Goal: Information Seeking & Learning: Check status

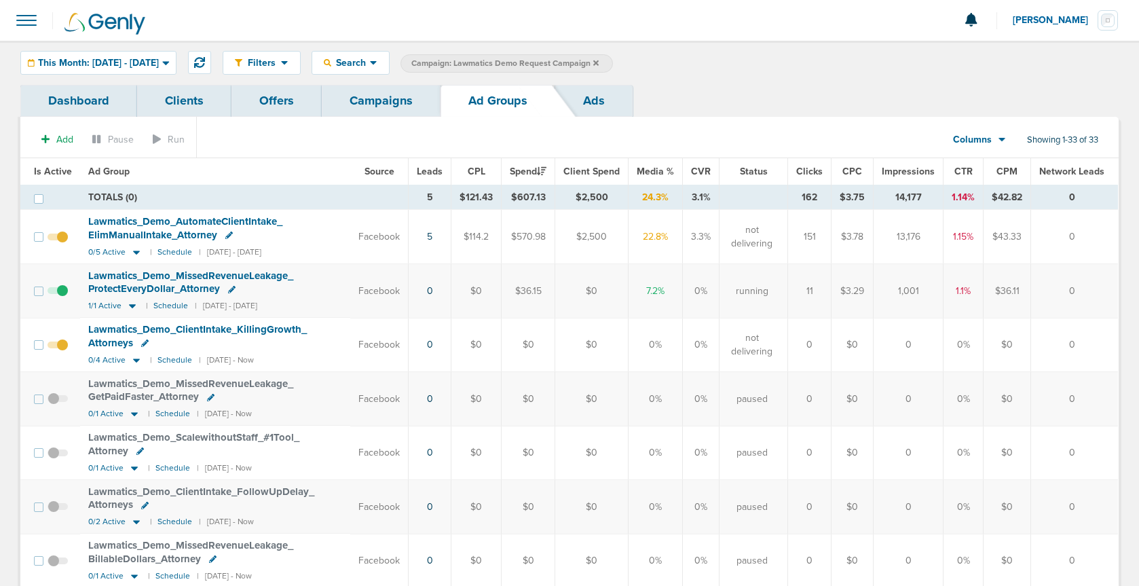
click at [391, 101] on link "Campaigns" at bounding box center [381, 101] width 119 height 32
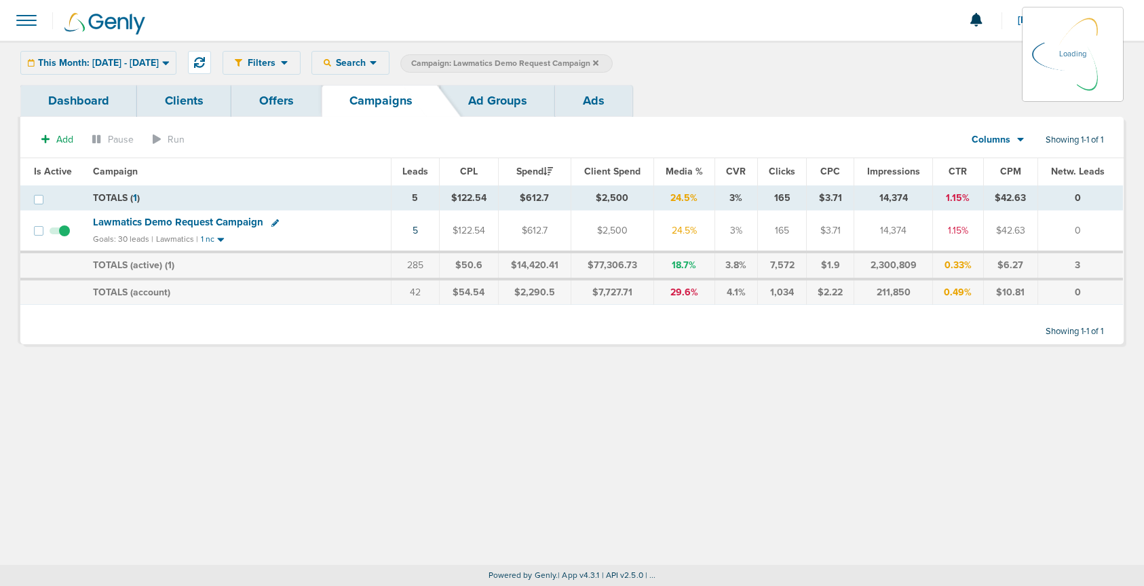
click at [599, 62] on icon at bounding box center [595, 62] width 5 height 5
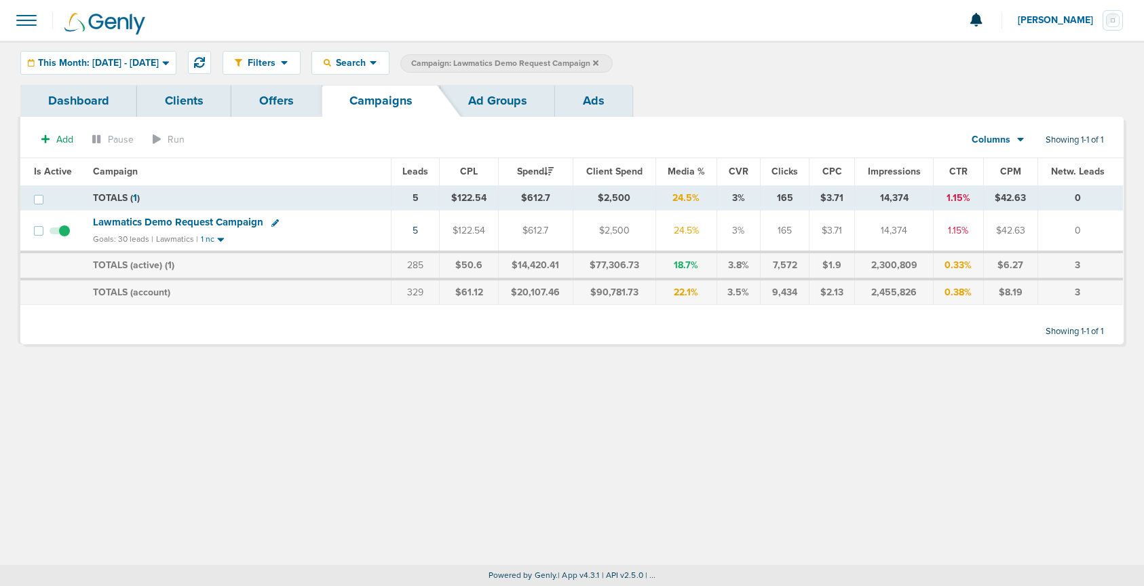
click at [214, 227] on span "Lawmatics Demo Request Campaign" at bounding box center [178, 222] width 170 height 12
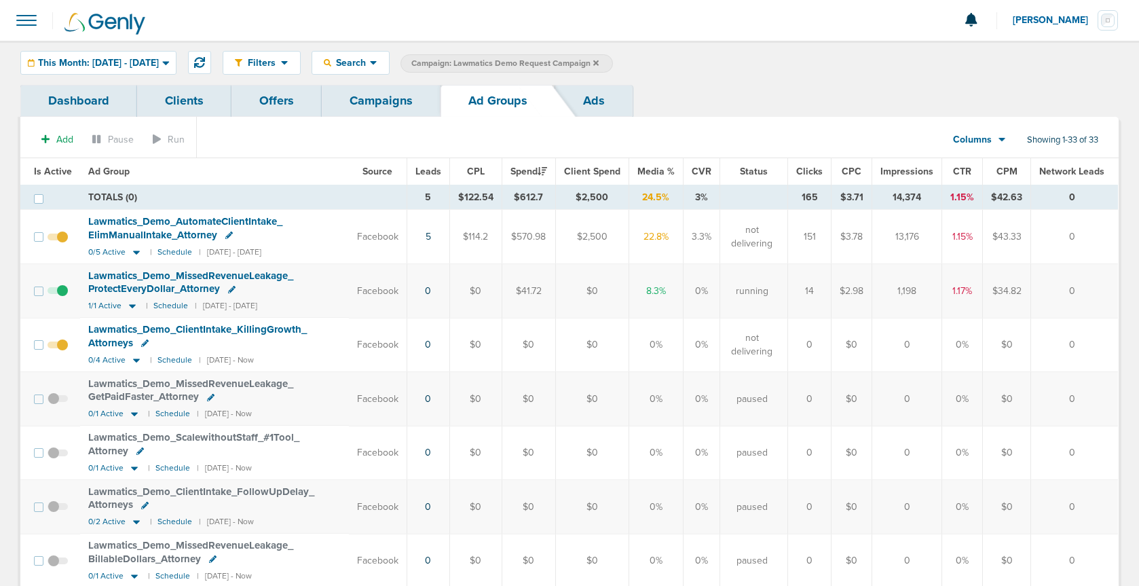
click at [390, 112] on link "Campaigns" at bounding box center [381, 101] width 119 height 32
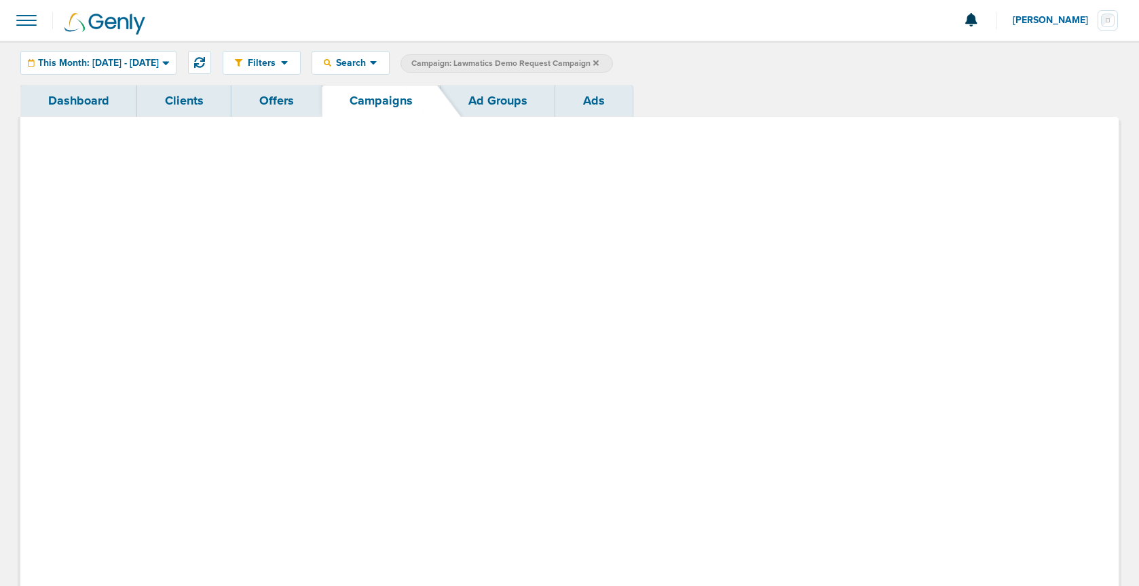
click at [392, 108] on link "Campaigns" at bounding box center [381, 101] width 119 height 32
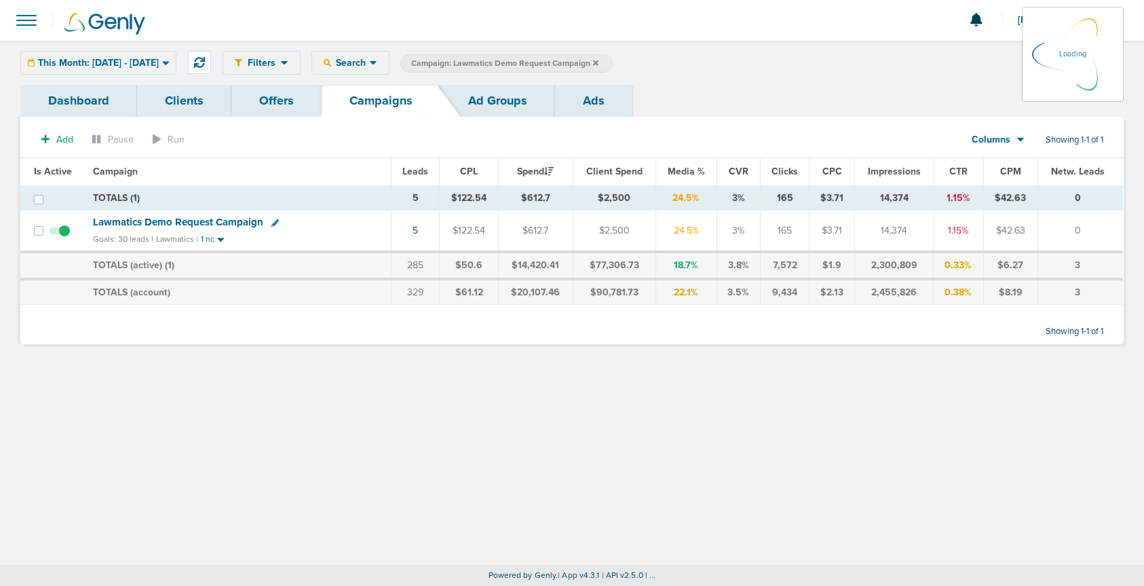
click at [613, 63] on label "Campaign: Lawmatics Demo Request Campaign" at bounding box center [506, 63] width 212 height 18
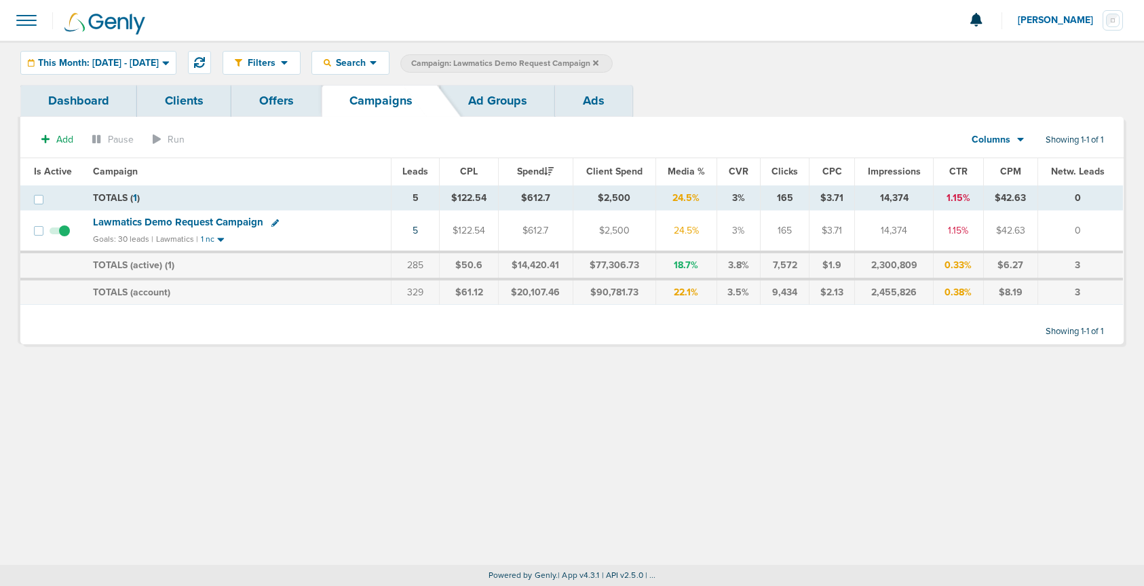
click at [599, 62] on icon at bounding box center [595, 63] width 5 height 8
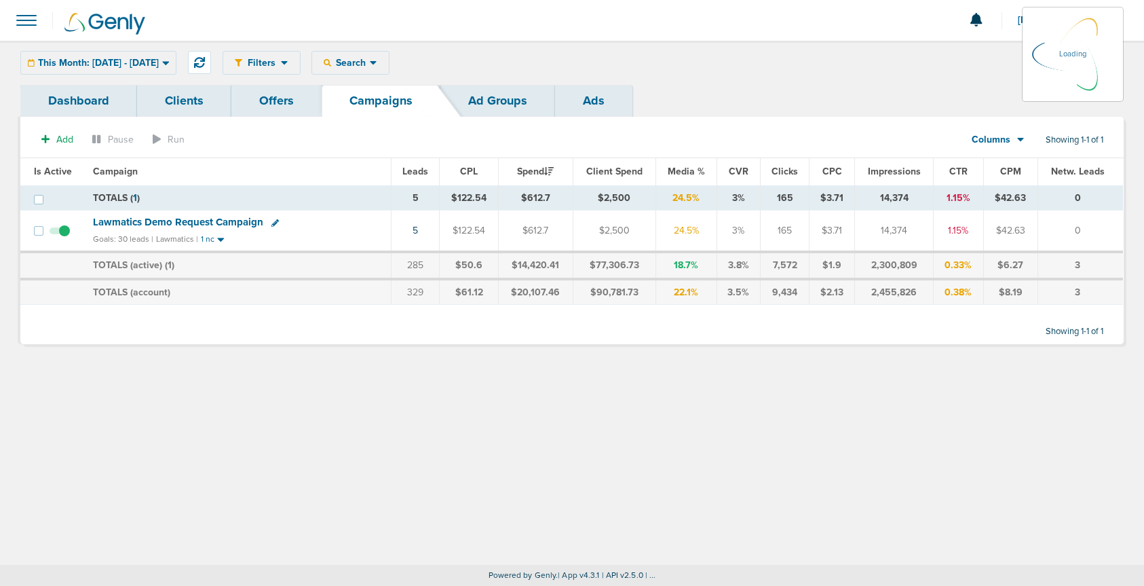
click at [633, 61] on div "Filters Active Only Settings Status Active Inactive Objectives MQL SQL Traffic …" at bounding box center [673, 63] width 901 height 24
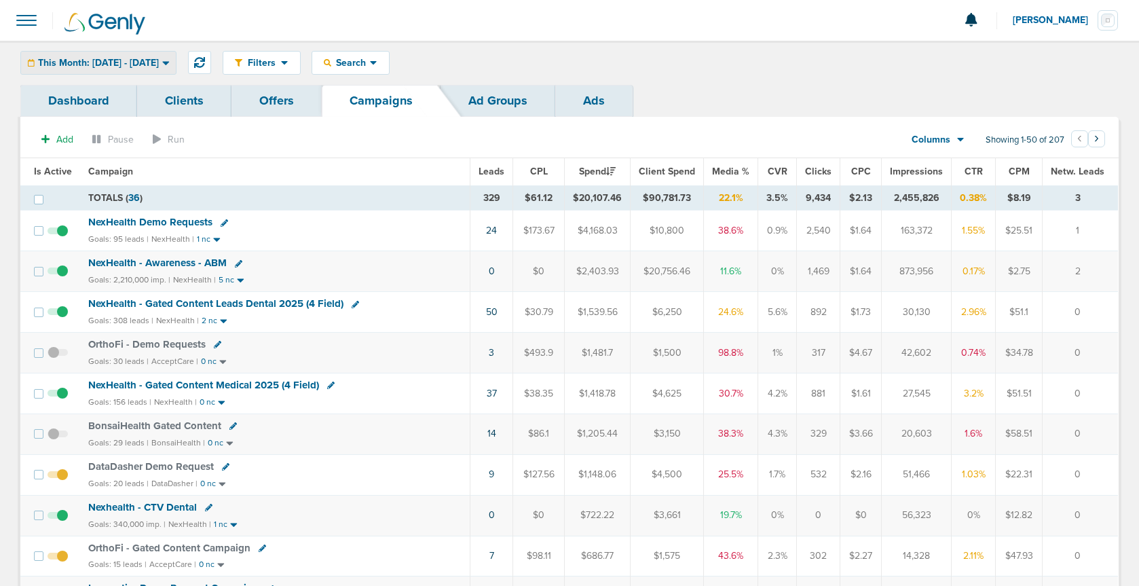
click at [121, 61] on span "This Month: [DATE] - [DATE]" at bounding box center [98, 63] width 121 height 10
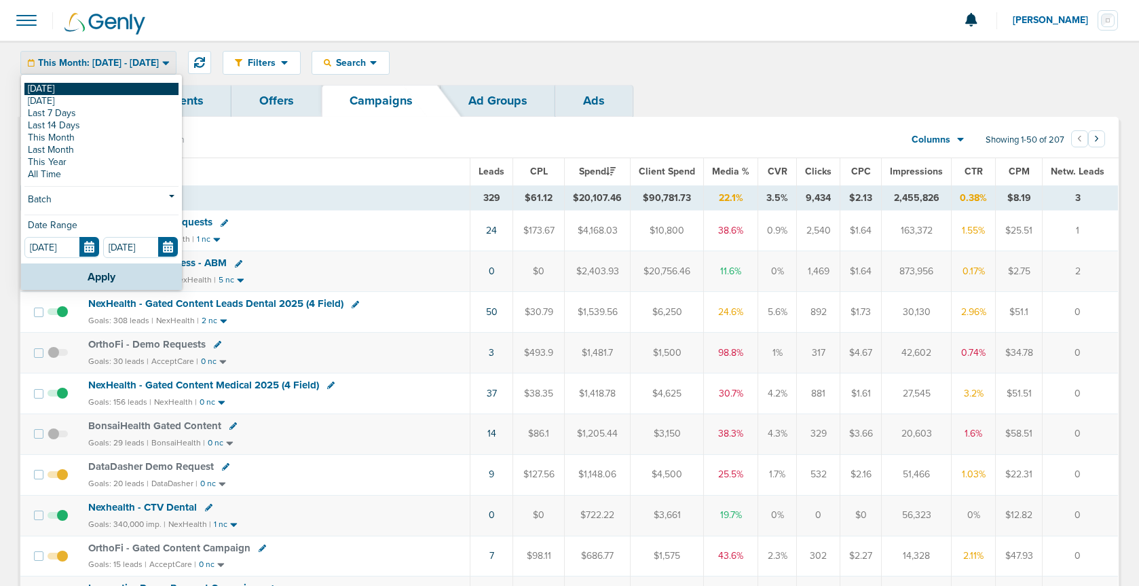
click at [77, 88] on link "[DATE]" at bounding box center [101, 89] width 154 height 12
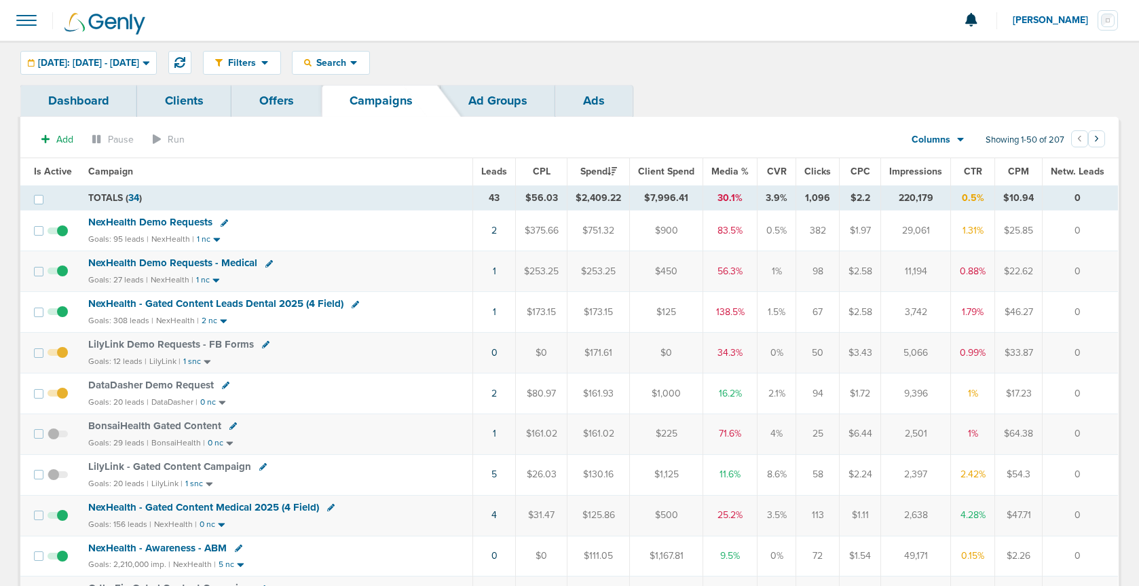
click at [504, 311] on td "1" at bounding box center [494, 312] width 43 height 41
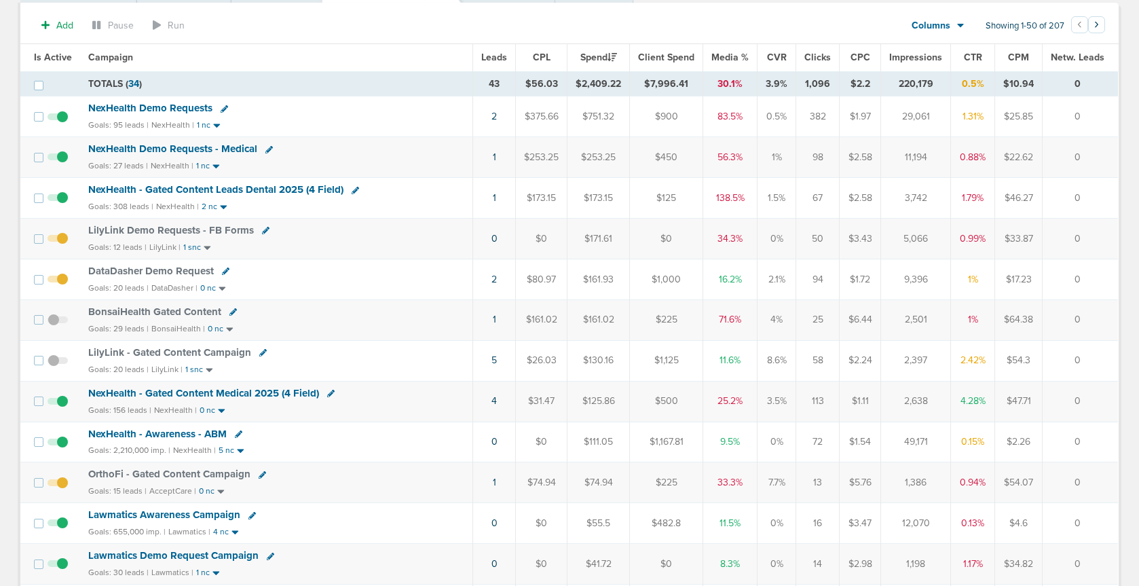
scroll to position [109, 0]
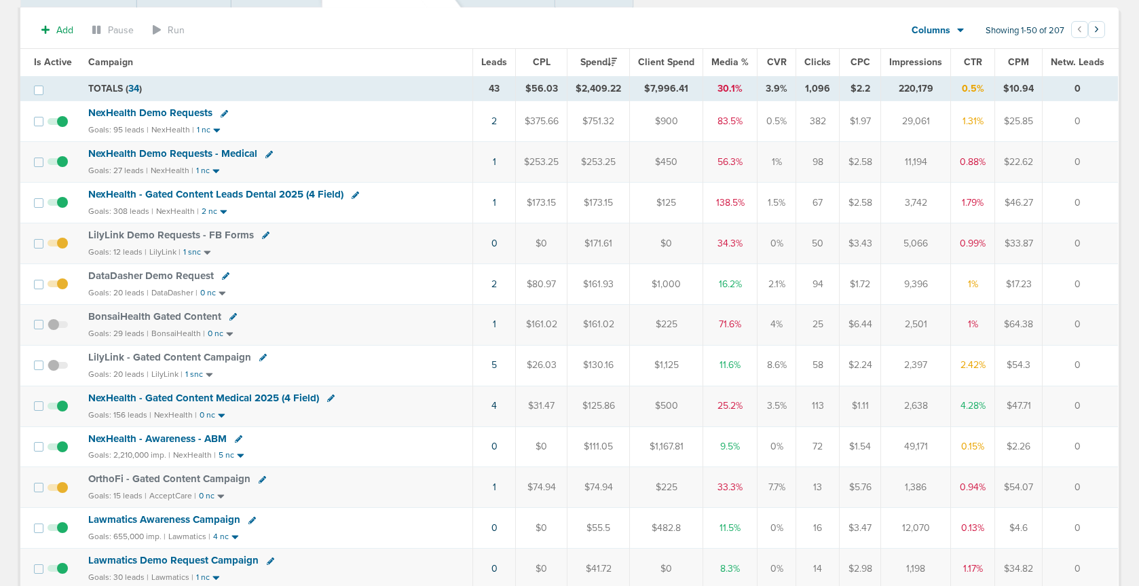
click at [276, 396] on span "NexHealth - Gated Content Medical 2025 (4 Field)" at bounding box center [203, 398] width 231 height 12
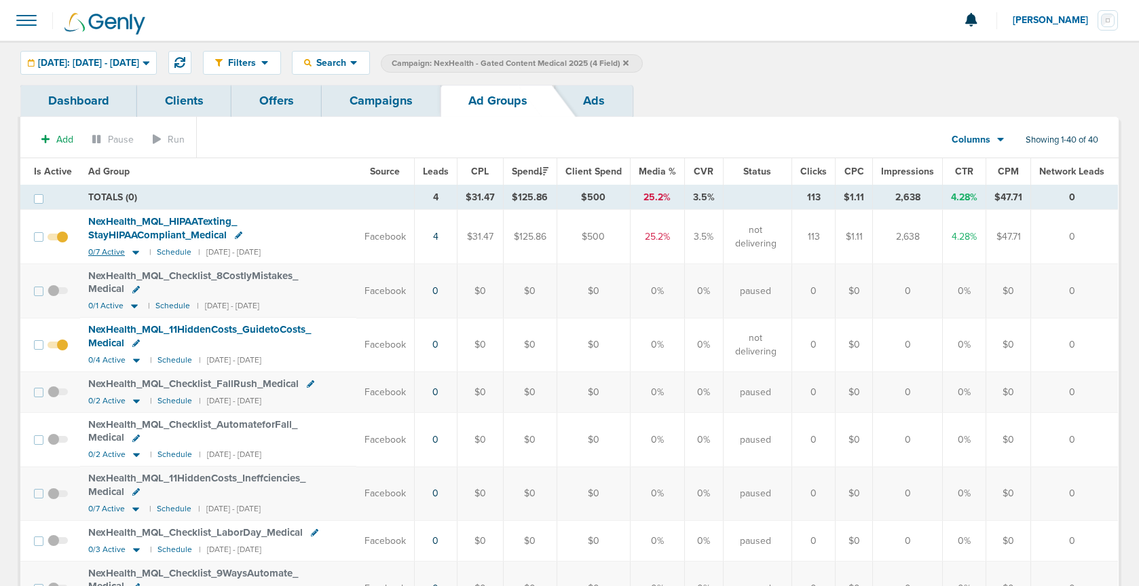
click at [126, 251] on small "0/7 Active" at bounding box center [115, 252] width 54 height 12
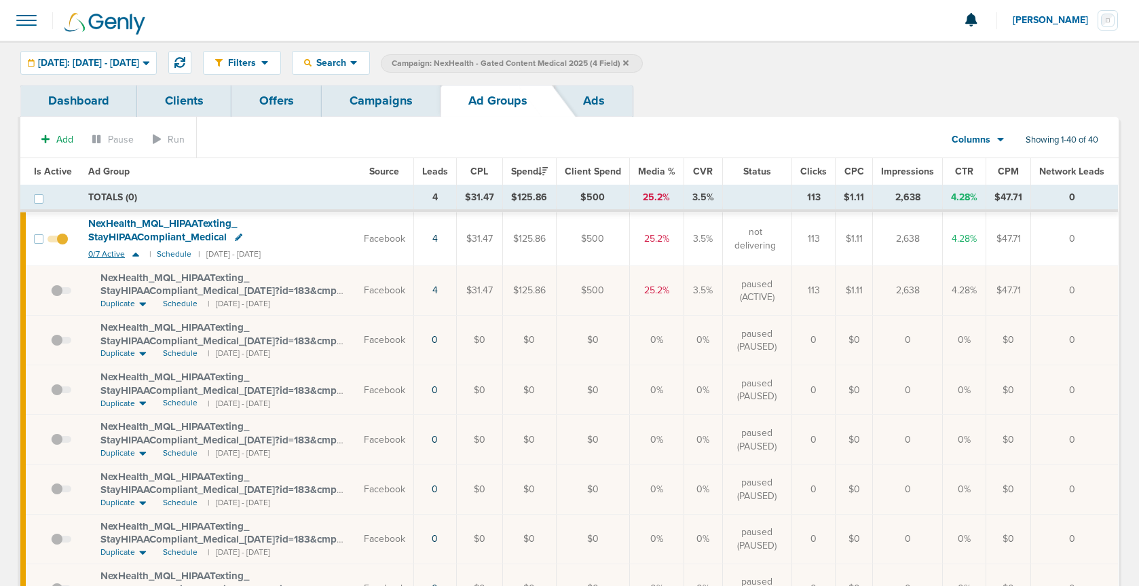
click at [126, 251] on small "0/7 Active" at bounding box center [115, 254] width 54 height 12
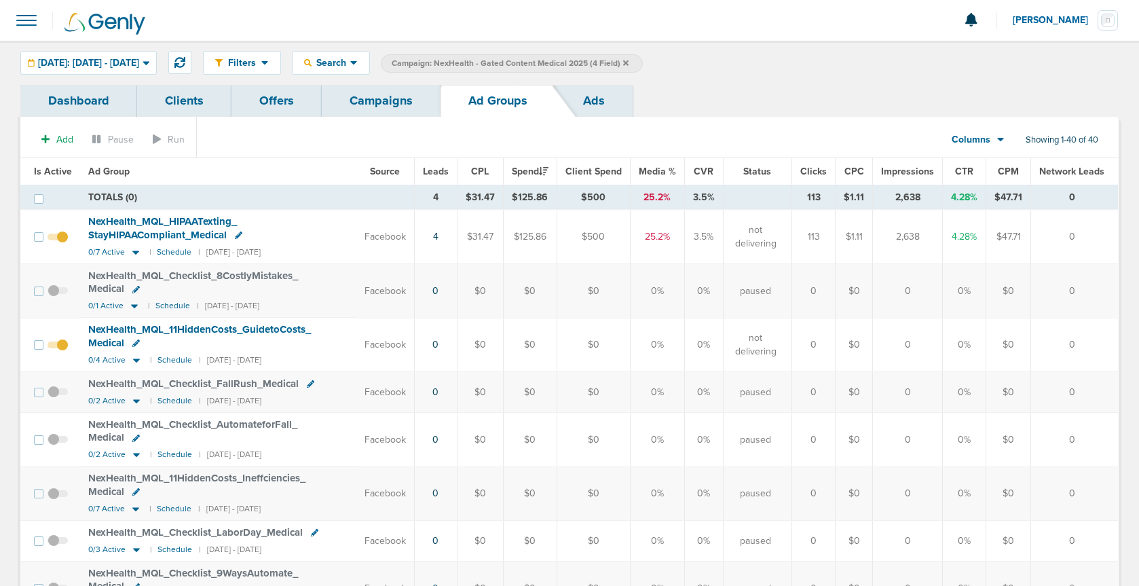
click at [362, 102] on link "Campaigns" at bounding box center [381, 101] width 119 height 32
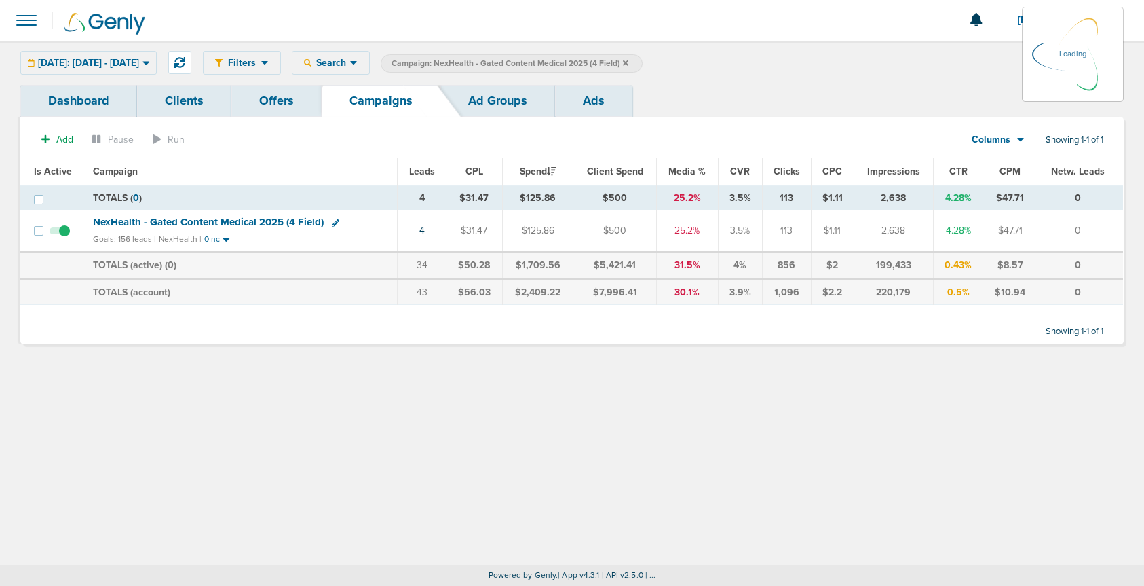
click at [643, 65] on label "Campaign: NexHealth - Gated Content Medical 2025 (4 Field)" at bounding box center [512, 63] width 262 height 18
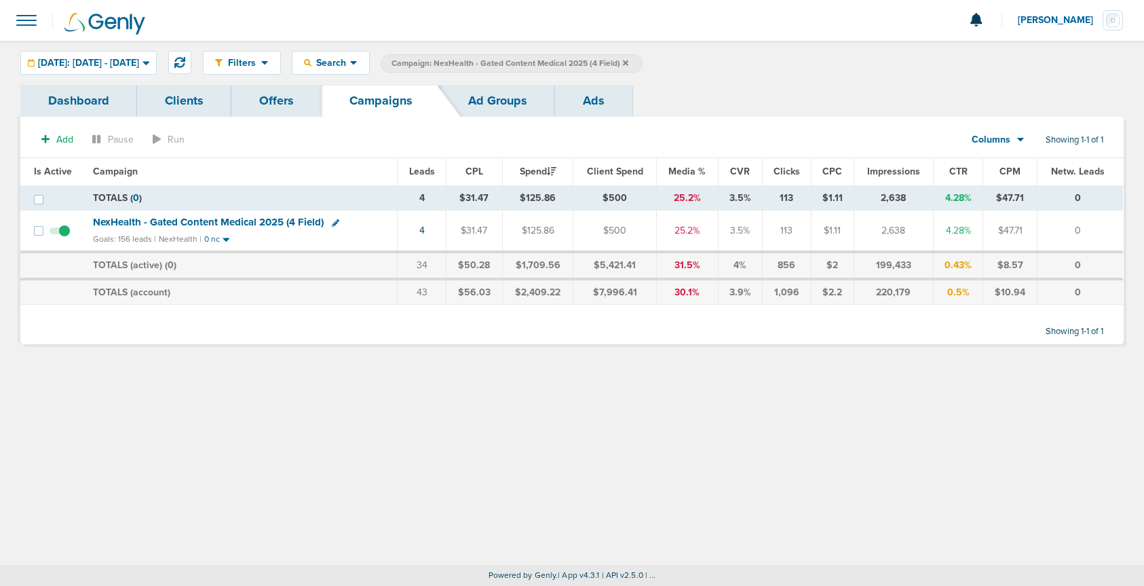
click at [628, 63] on icon at bounding box center [625, 63] width 5 height 8
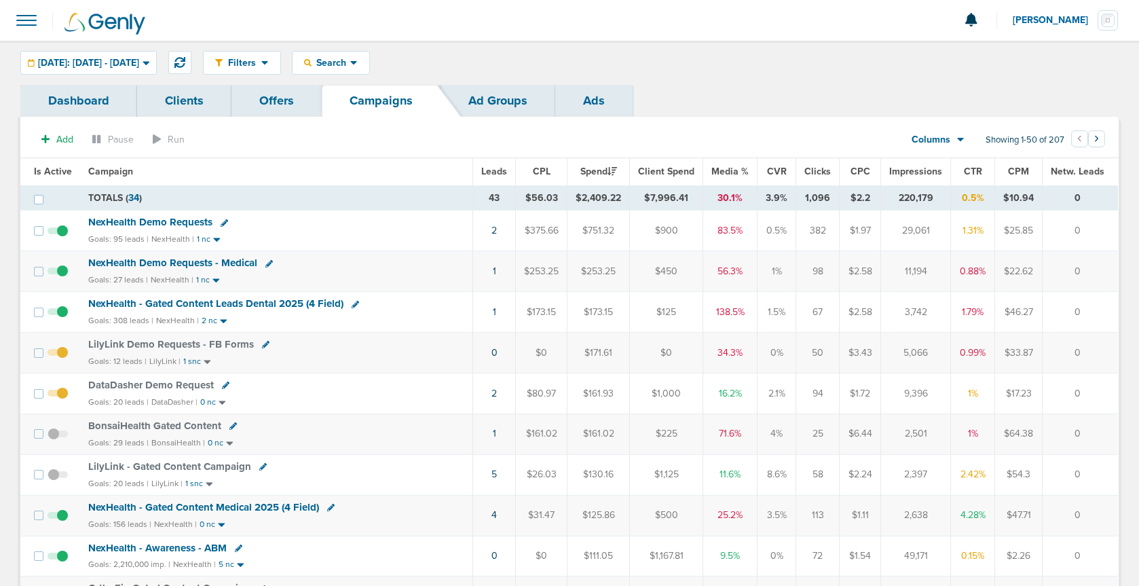
click at [134, 261] on span "NexHealth Demo Requests - Medical" at bounding box center [172, 263] width 169 height 12
